Goal: Task Accomplishment & Management: Complete application form

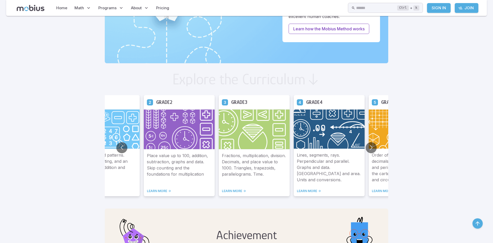
scroll to position [232, 0]
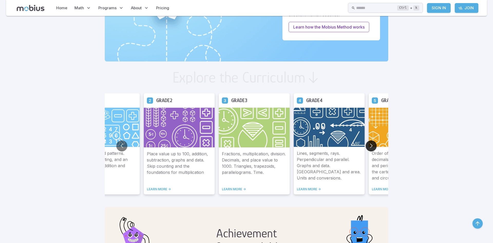
click at [373, 143] on button "Go to next slide" at bounding box center [371, 145] width 11 height 11
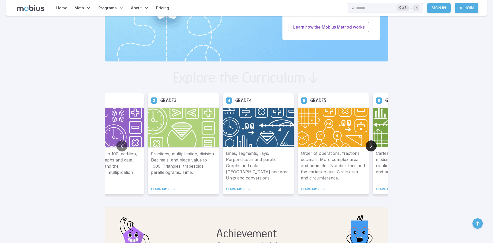
click at [372, 145] on button "Go to next slide" at bounding box center [371, 145] width 11 height 11
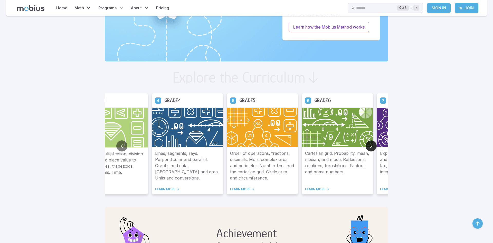
click at [371, 147] on button "Go to next slide" at bounding box center [371, 145] width 11 height 11
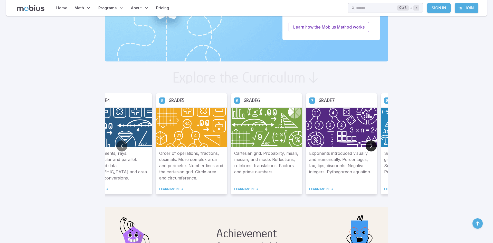
click at [371, 149] on button "Go to next slide" at bounding box center [371, 145] width 11 height 11
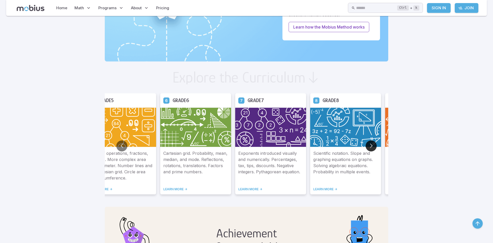
click at [371, 149] on button "Go to next slide" at bounding box center [371, 145] width 11 height 11
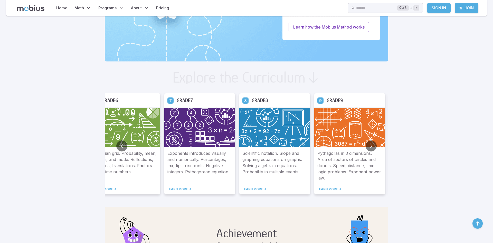
click at [339, 139] on img at bounding box center [349, 127] width 71 height 40
click at [337, 159] on p "Pythagoras in 3 dimensions. Area of sectors of circles and donuts. Speed, dista…" at bounding box center [350, 165] width 65 height 31
click at [332, 171] on p "Pythagoras in 3 dimensions. Area of sectors of circles and donuts. Speed, dista…" at bounding box center [350, 165] width 65 height 31
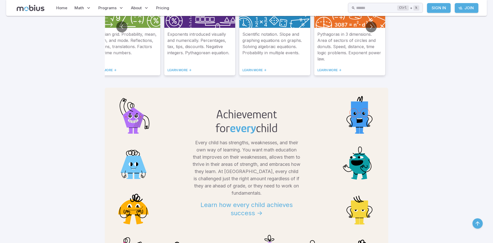
scroll to position [318, 0]
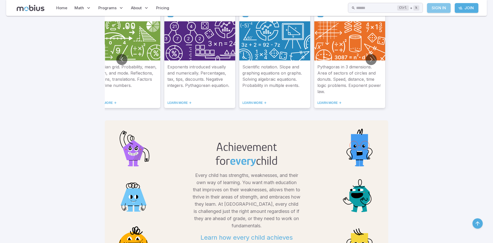
click at [449, 9] on link "Sign In" at bounding box center [439, 8] width 24 height 10
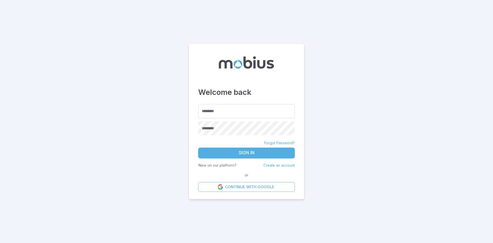
click at [287, 170] on form "******** ******** ******** Forgot Password? Sign In New on our platform? Create…" at bounding box center [246, 148] width 97 height 88
click at [283, 165] on link "Create an account" at bounding box center [279, 165] width 31 height 4
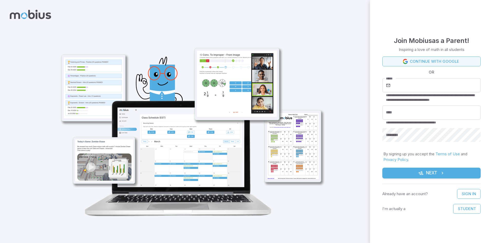
click at [418, 59] on link "Continue with Google" at bounding box center [432, 62] width 98 height 10
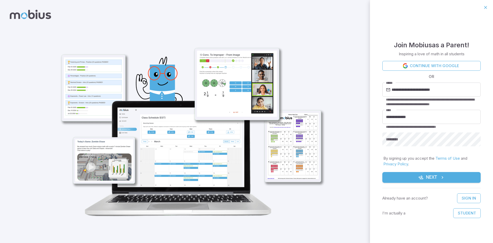
click at [426, 152] on form "**********" at bounding box center [432, 139] width 98 height 157
click at [425, 168] on form "**********" at bounding box center [432, 139] width 98 height 157
click at [424, 172] on button "Next" at bounding box center [432, 177] width 98 height 11
click at [441, 178] on icon "submit" at bounding box center [442, 177] width 5 height 5
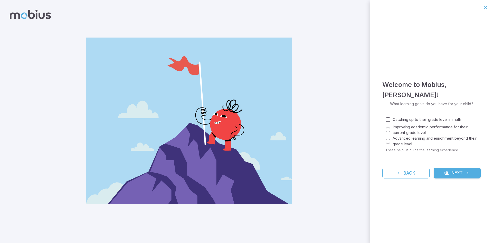
click at [447, 171] on icon "submit" at bounding box center [446, 172] width 5 height 5
click at [466, 174] on icon "submit" at bounding box center [468, 172] width 5 height 5
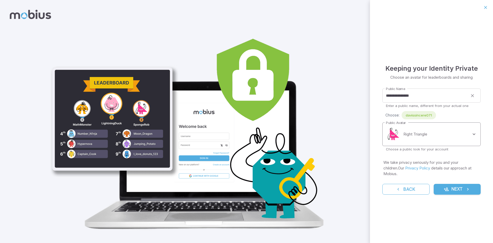
click at [419, 140] on body "**********" at bounding box center [246, 125] width 493 height 251
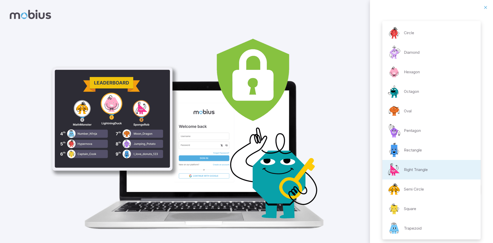
click at [339, 125] on div at bounding box center [246, 121] width 493 height 243
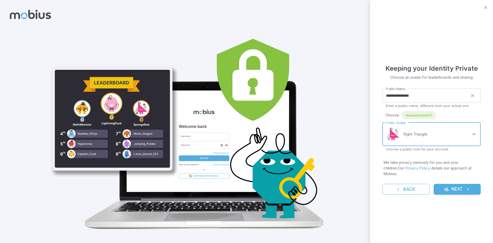
click at [446, 188] on icon "submit" at bounding box center [446, 189] width 5 height 5
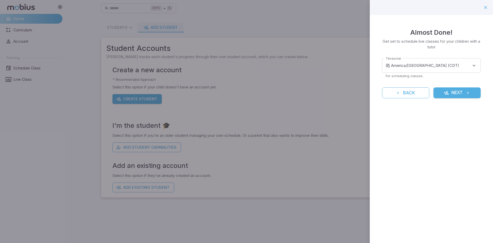
click at [476, 89] on button "Next" at bounding box center [457, 92] width 47 height 11
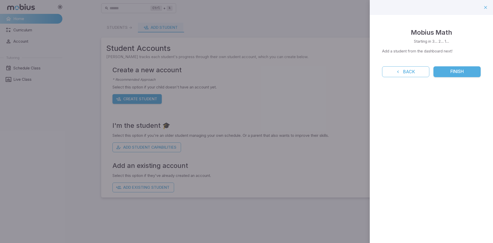
click at [457, 73] on button "Finish" at bounding box center [457, 71] width 47 height 11
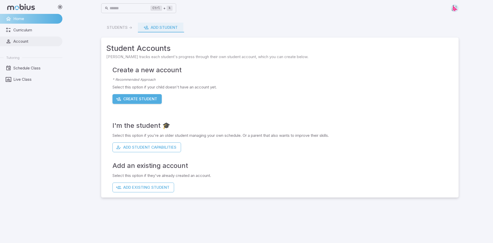
click at [32, 42] on span "Account" at bounding box center [35, 42] width 45 height 6
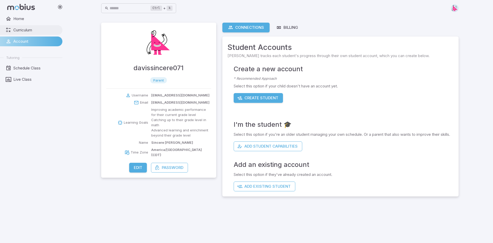
click at [13, 29] on span "Curriculum" at bounding box center [35, 30] width 45 height 6
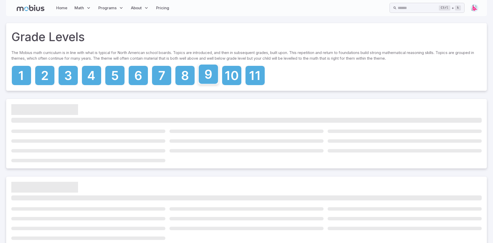
click at [207, 80] on icon at bounding box center [208, 73] width 19 height 19
